Goal: Find specific page/section: Find specific page/section

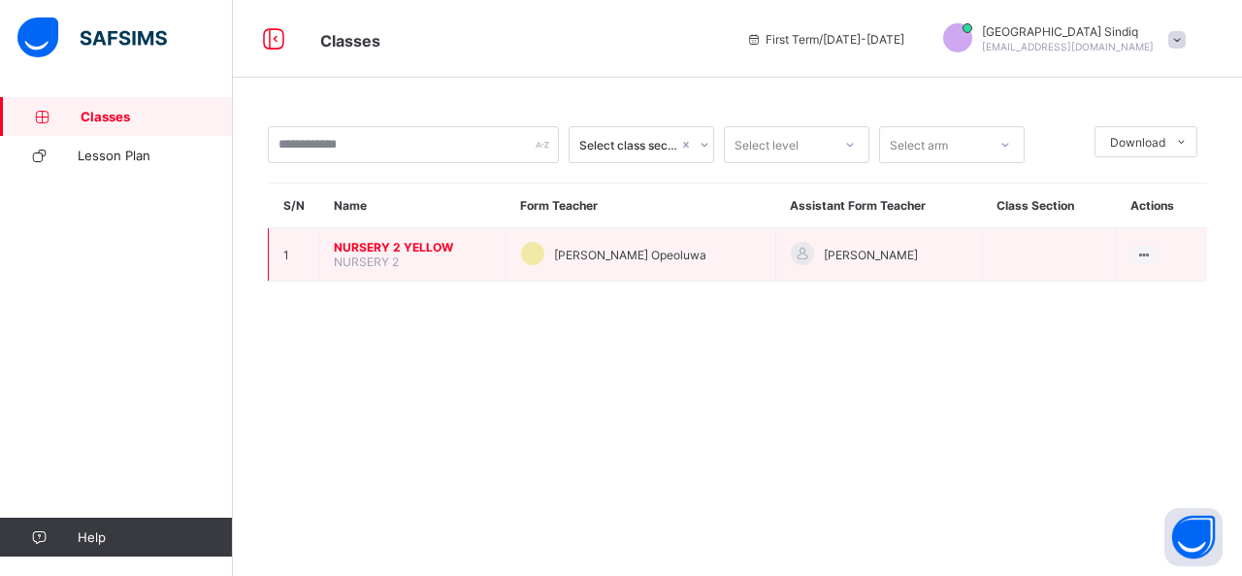
drag, startPoint x: 0, startPoint y: 0, endPoint x: 407, endPoint y: 254, distance: 479.6
click at [407, 254] on td "NURSERY 2 YELLOW NURSERY 2" at bounding box center [412, 254] width 187 height 53
click at [398, 253] on td "NURSERY 2 YELLOW NURSERY 2" at bounding box center [412, 254] width 187 height 53
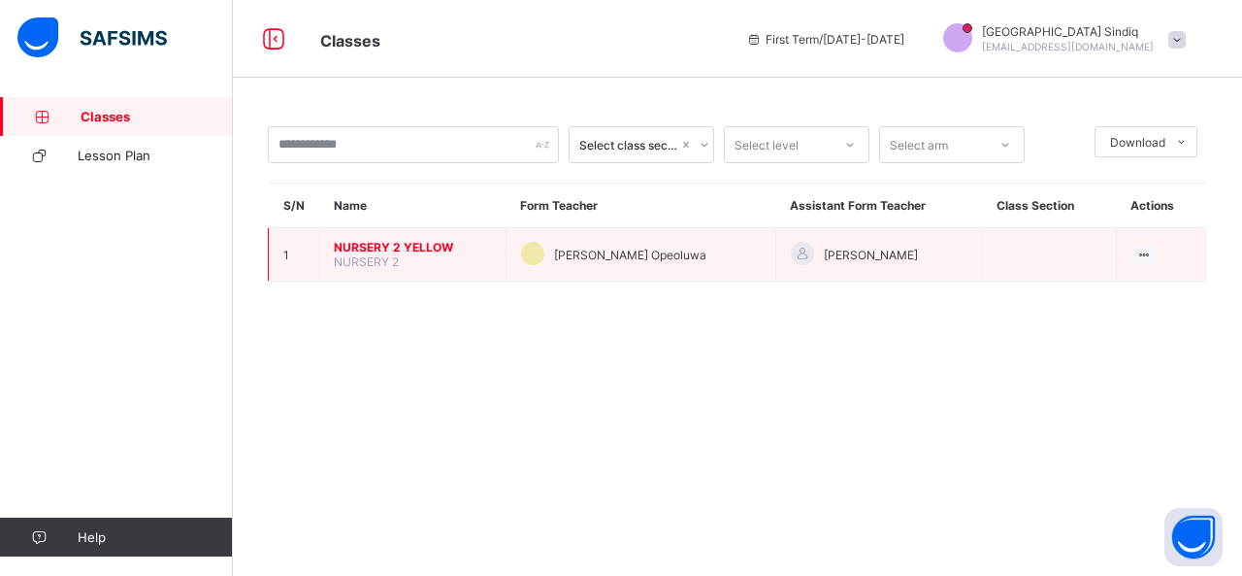
click at [388, 246] on span "NURSERY 2 YELLOW" at bounding box center [412, 247] width 157 height 15
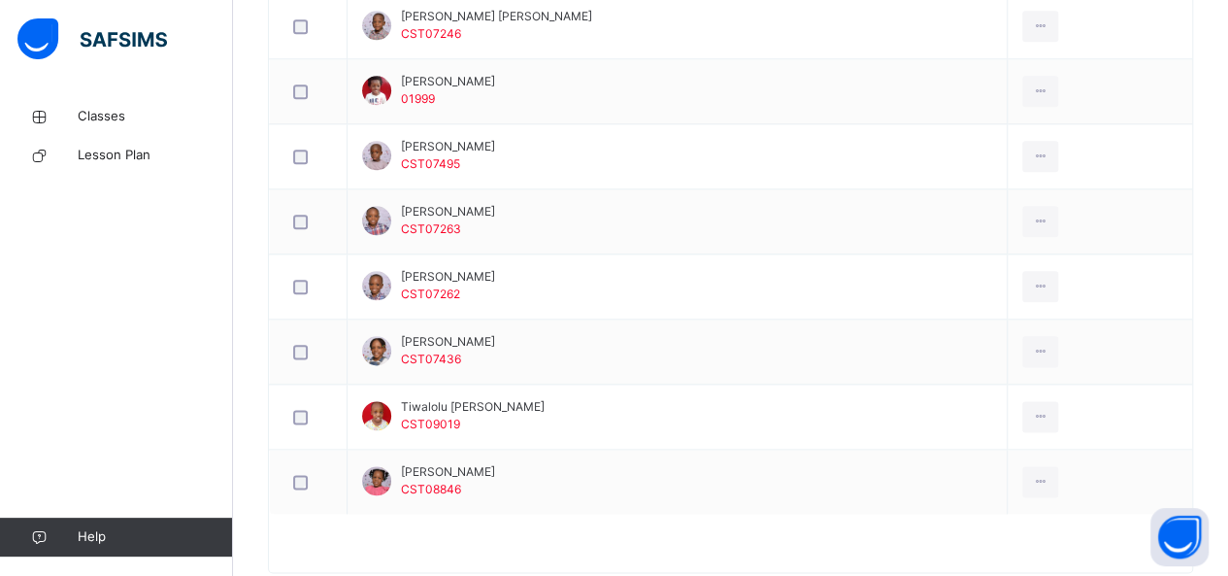
scroll to position [1070, 0]
